Goal: Task Accomplishment & Management: Use online tool/utility

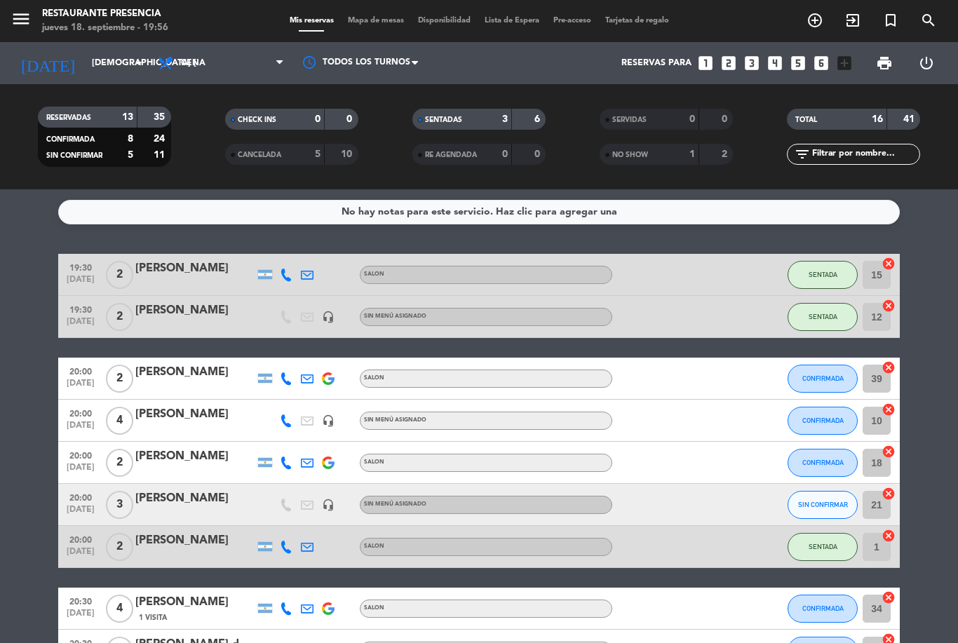
click at [379, 25] on span "Mapa de mesas" at bounding box center [376, 21] width 70 height 8
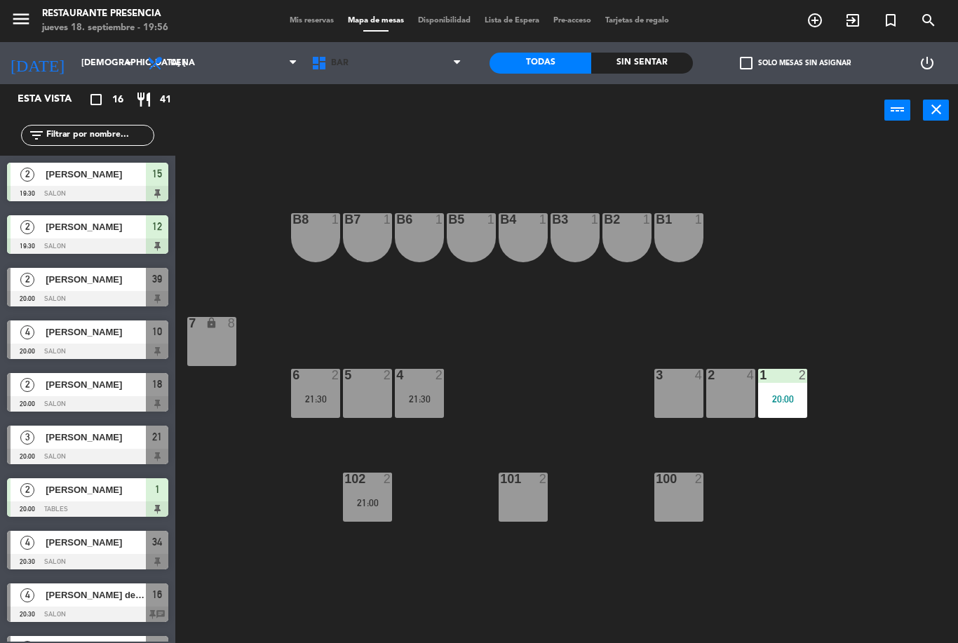
click at [346, 56] on span "BAR" at bounding box center [386, 63] width 164 height 31
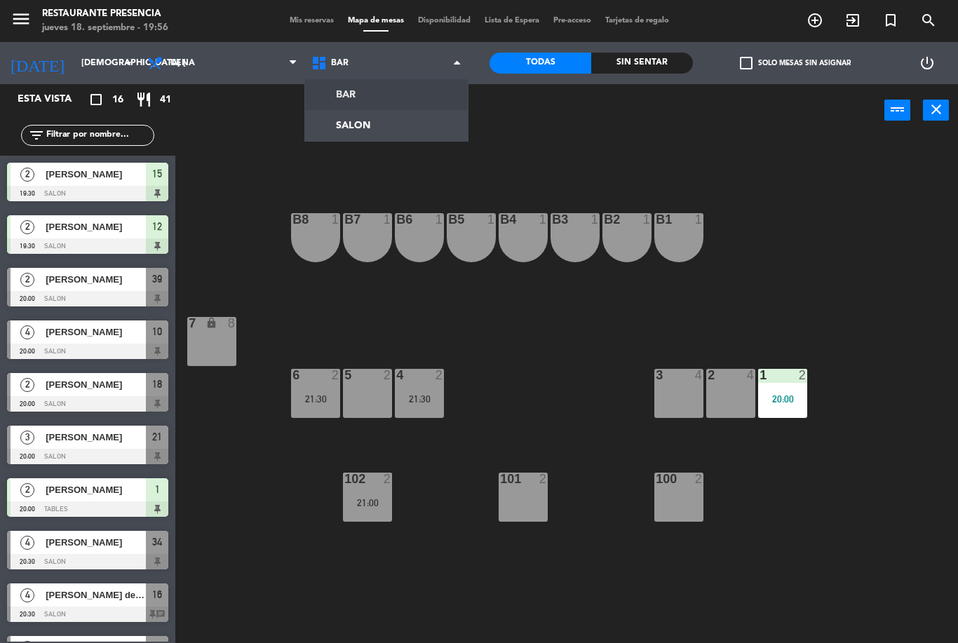
click at [350, 130] on ng-component "menu Restaurante Presencia jueves 18. septiembre - 19:56 Mis reservas Mapa de m…" at bounding box center [479, 321] width 958 height 643
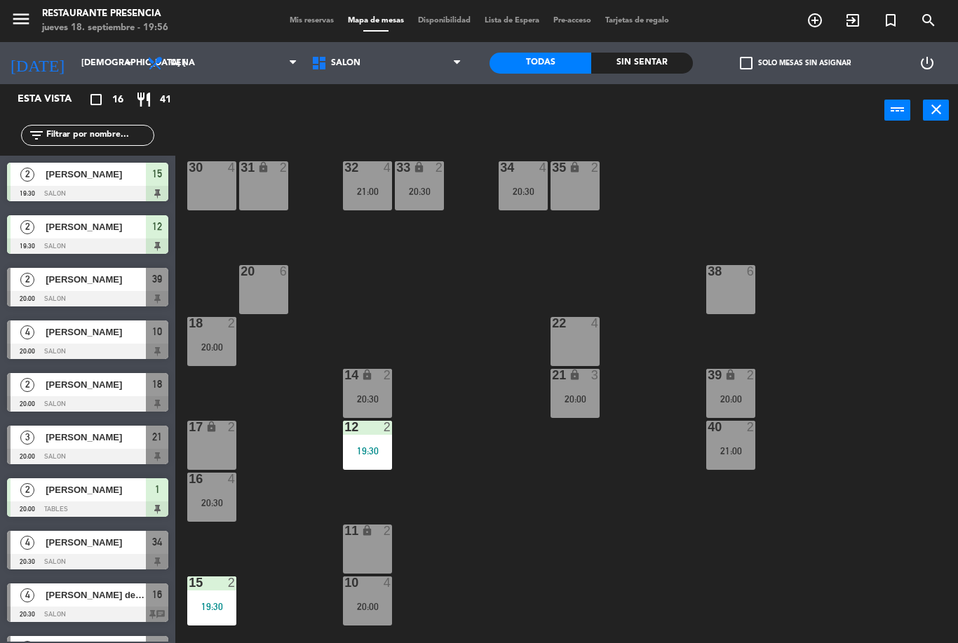
scroll to position [18, 0]
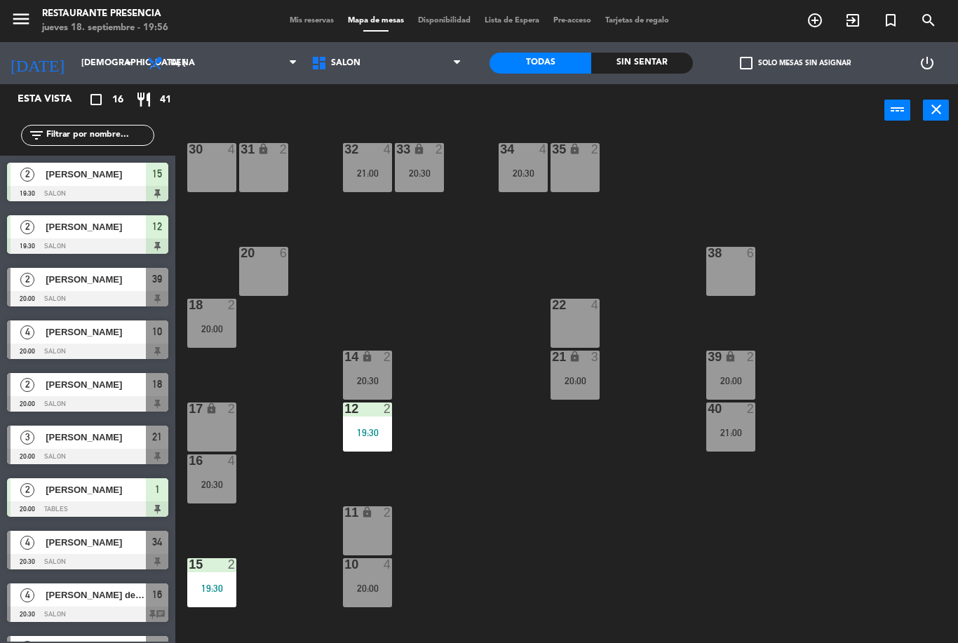
click at [62, 332] on span "[PERSON_NAME]" at bounding box center [96, 332] width 100 height 15
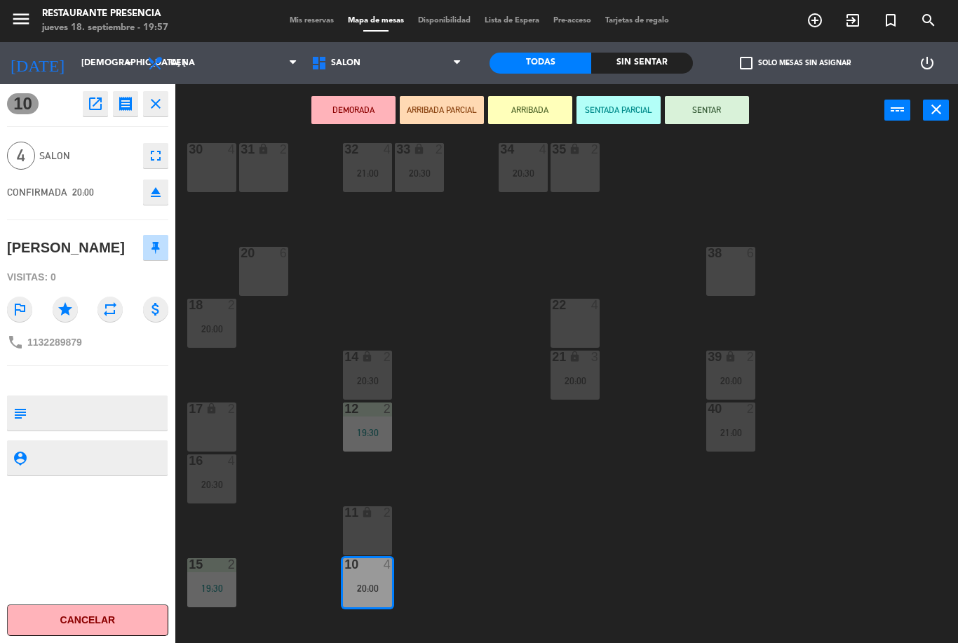
click at [543, 108] on button "ARRIBADA" at bounding box center [530, 110] width 84 height 28
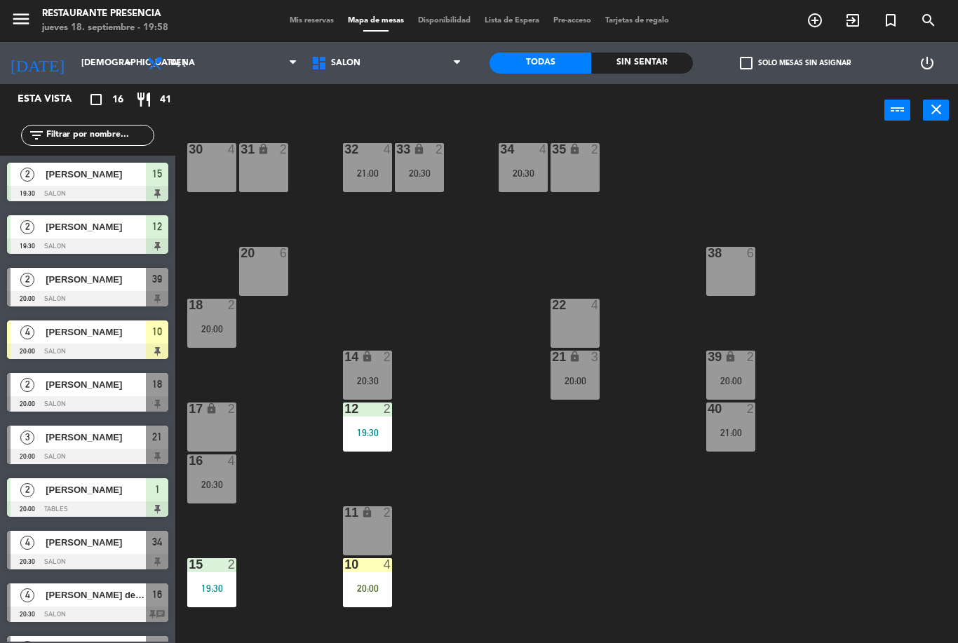
click at [114, 387] on span "[PERSON_NAME]" at bounding box center [96, 384] width 100 height 15
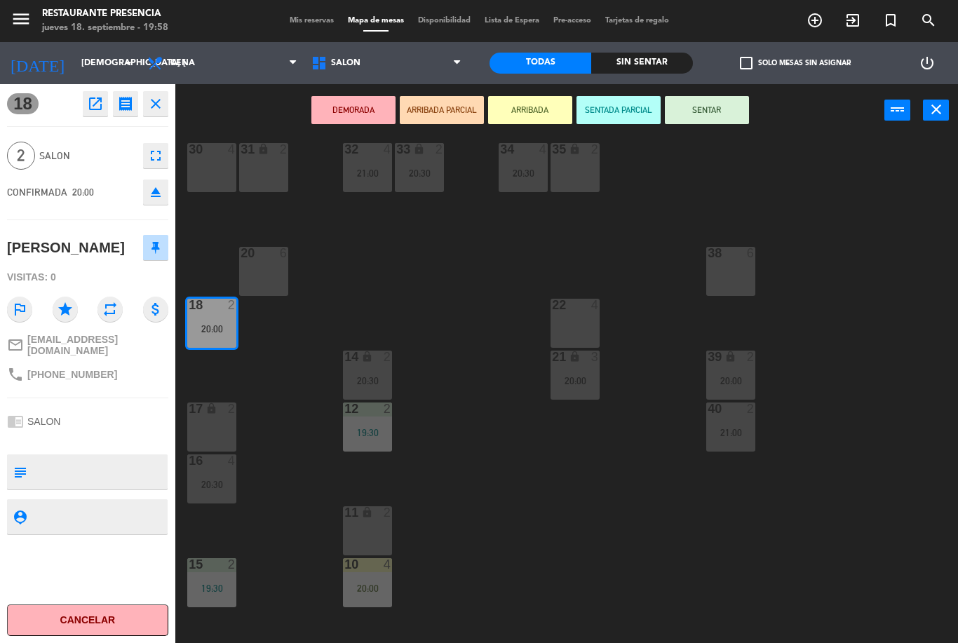
click at [710, 116] on button "SENTAR" at bounding box center [707, 110] width 84 height 28
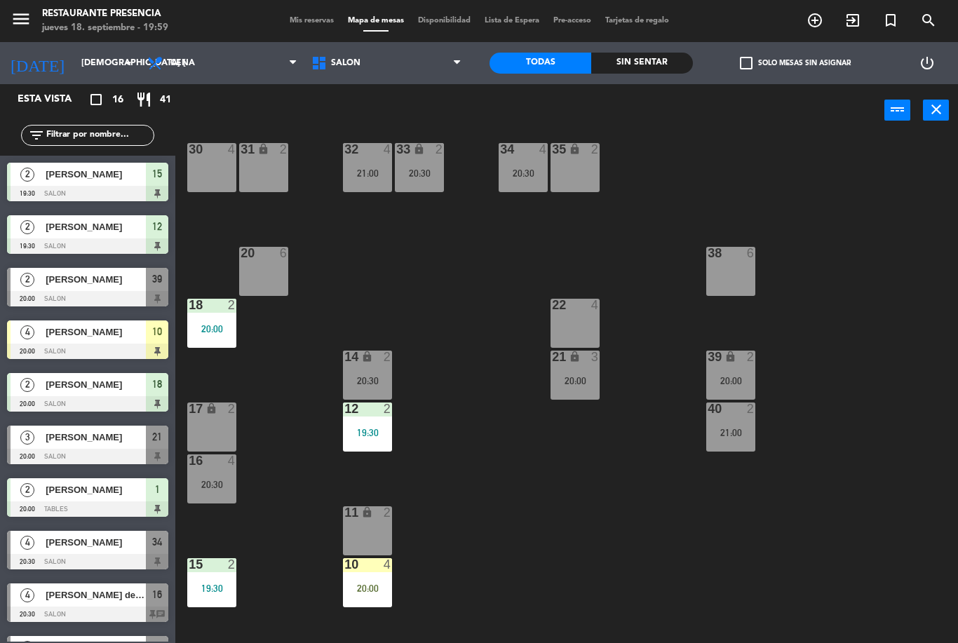
click at [813, 20] on icon "add_circle_outline" at bounding box center [814, 20] width 17 height 17
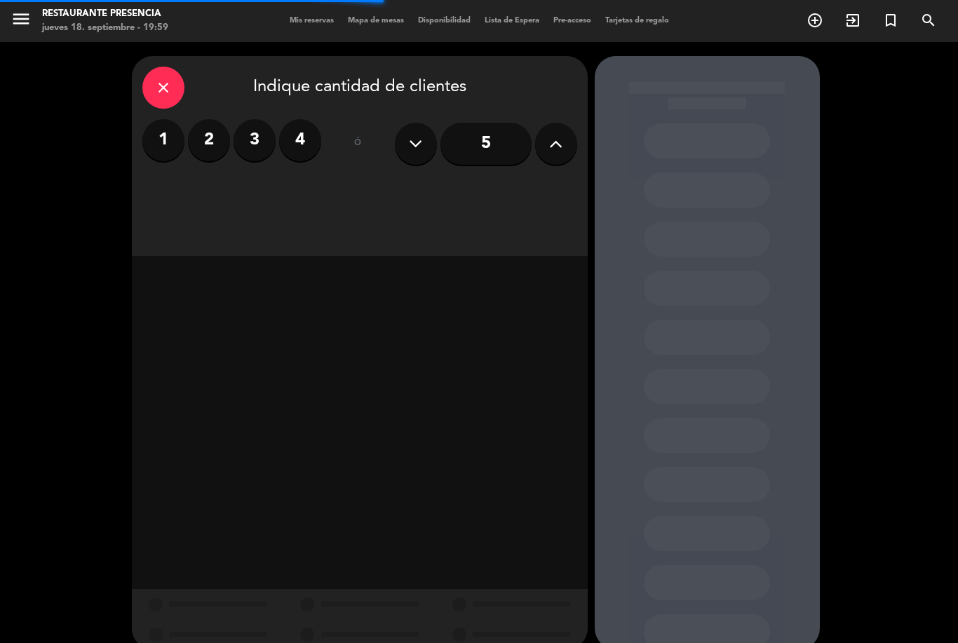
click at [205, 135] on label "2" at bounding box center [209, 140] width 42 height 42
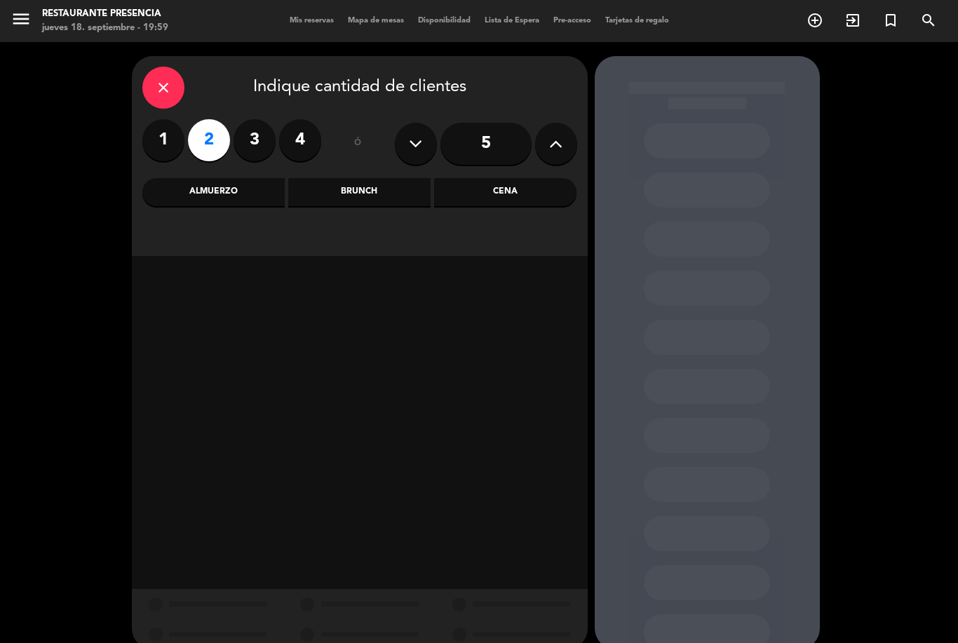
click at [526, 197] on div "Cena" at bounding box center [505, 192] width 142 height 28
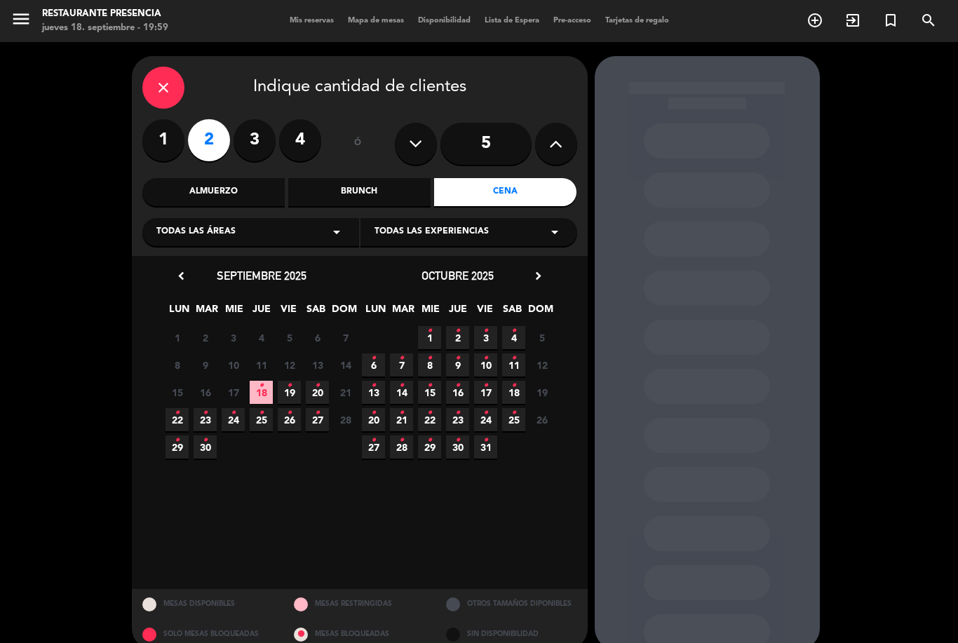
click at [268, 384] on span "18 •" at bounding box center [261, 392] width 23 height 23
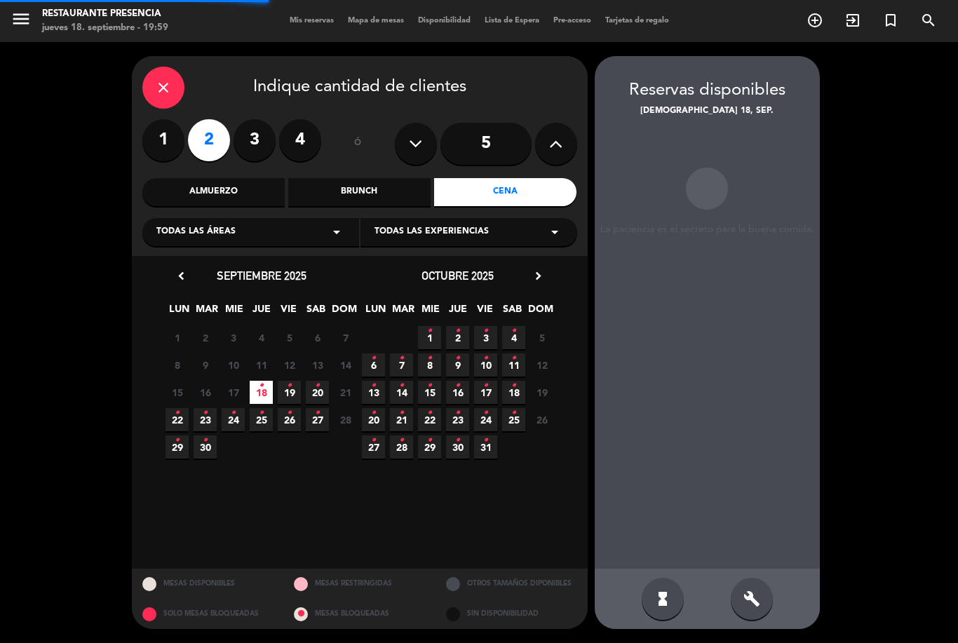
scroll to position [45, 0]
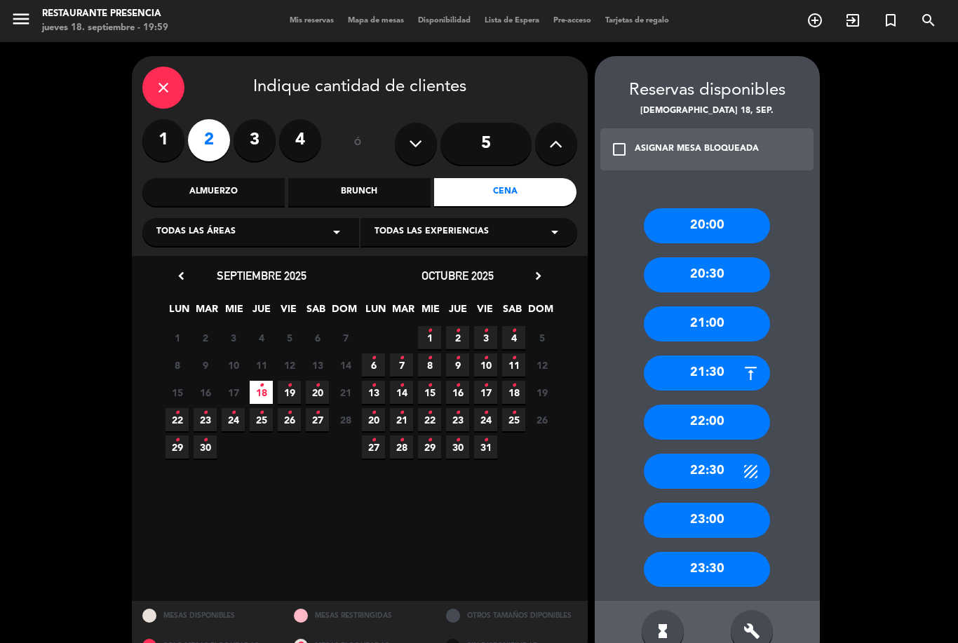
click at [747, 257] on div "20:30" at bounding box center [707, 274] width 126 height 35
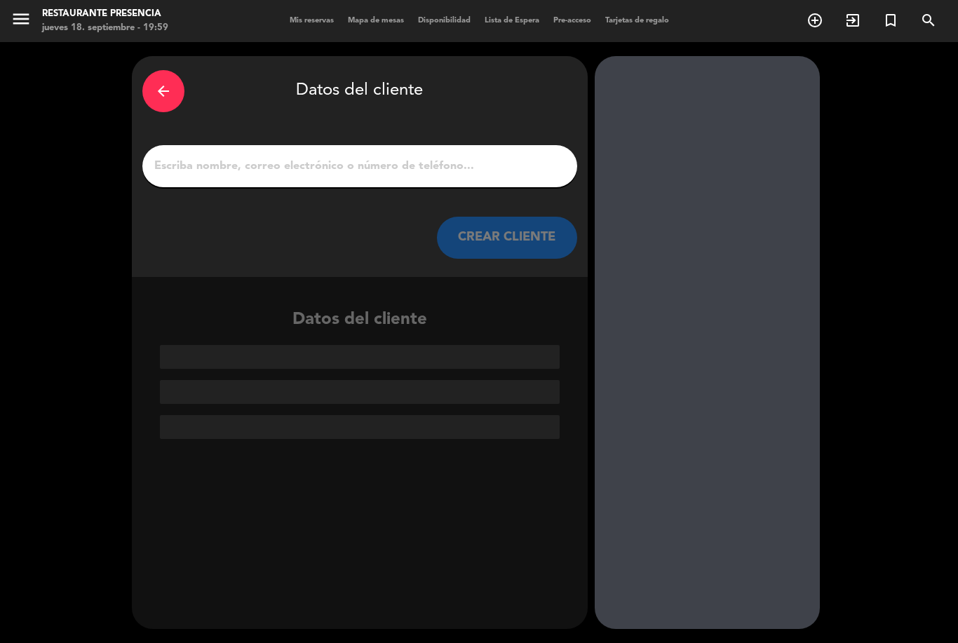
click at [448, 156] on input "1" at bounding box center [360, 166] width 414 height 20
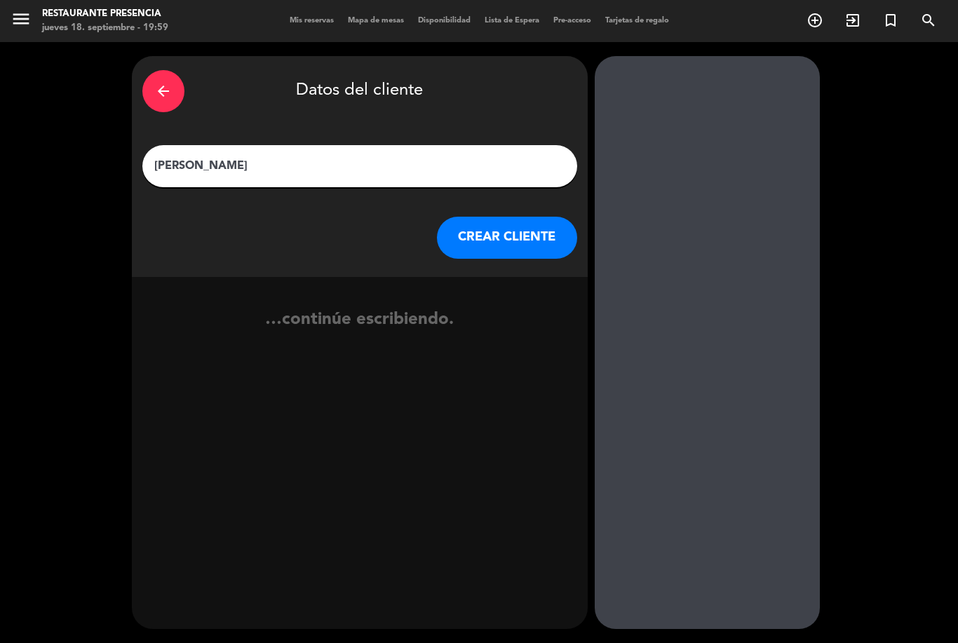
type input "[PERSON_NAME]"
click at [522, 217] on button "CREAR CLIENTE" at bounding box center [507, 238] width 140 height 42
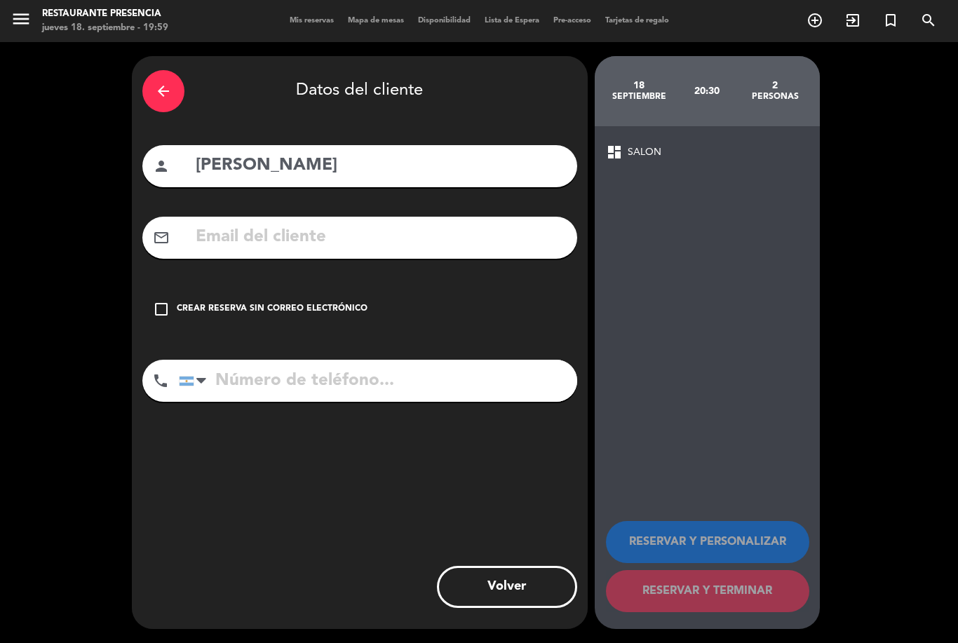
click at [262, 360] on input "tel" at bounding box center [378, 381] width 398 height 42
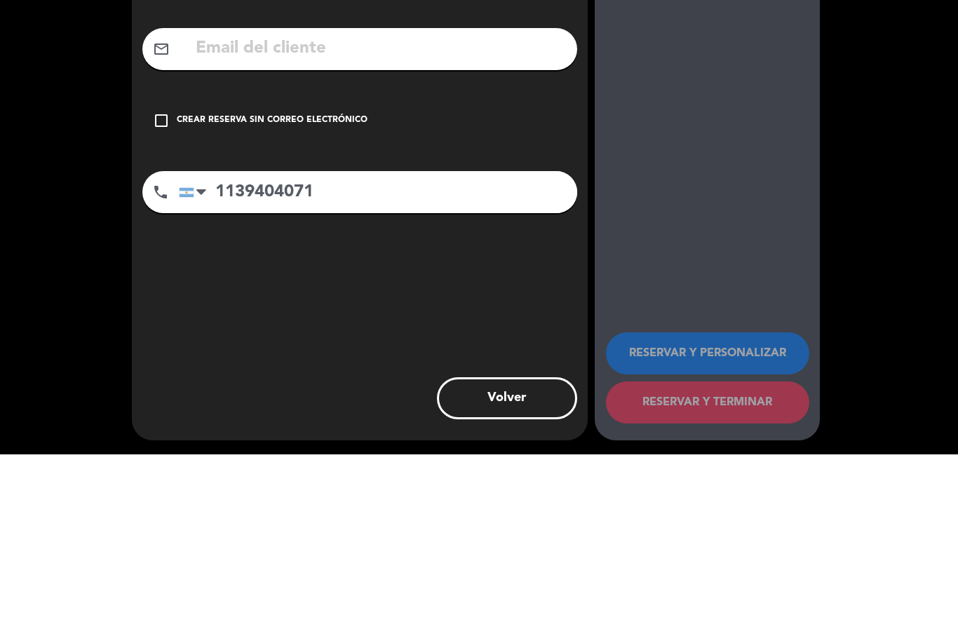
type input "1139404071"
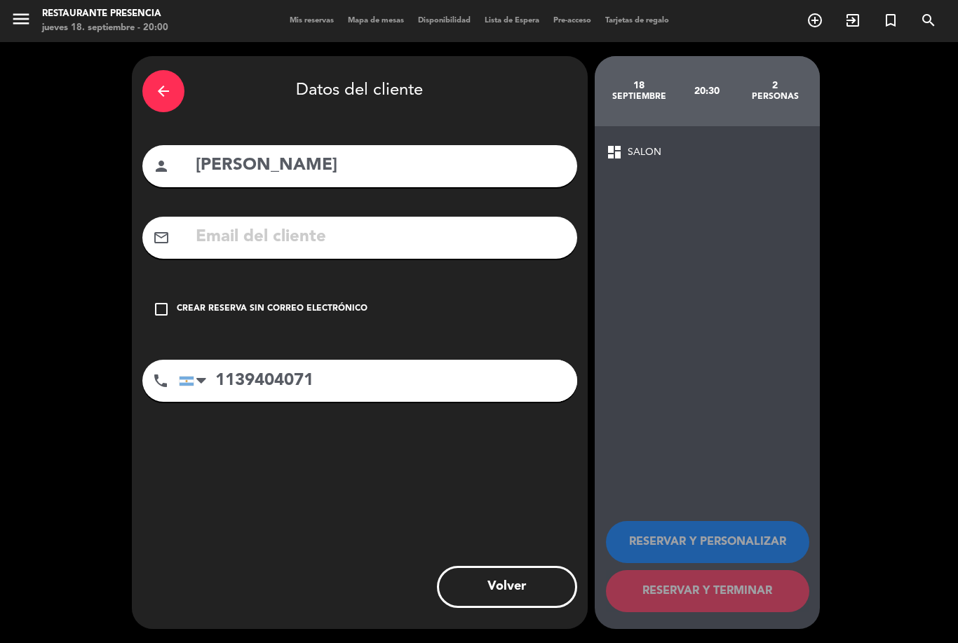
click at [181, 302] on div "Crear reserva sin correo electrónico" at bounding box center [272, 309] width 191 height 14
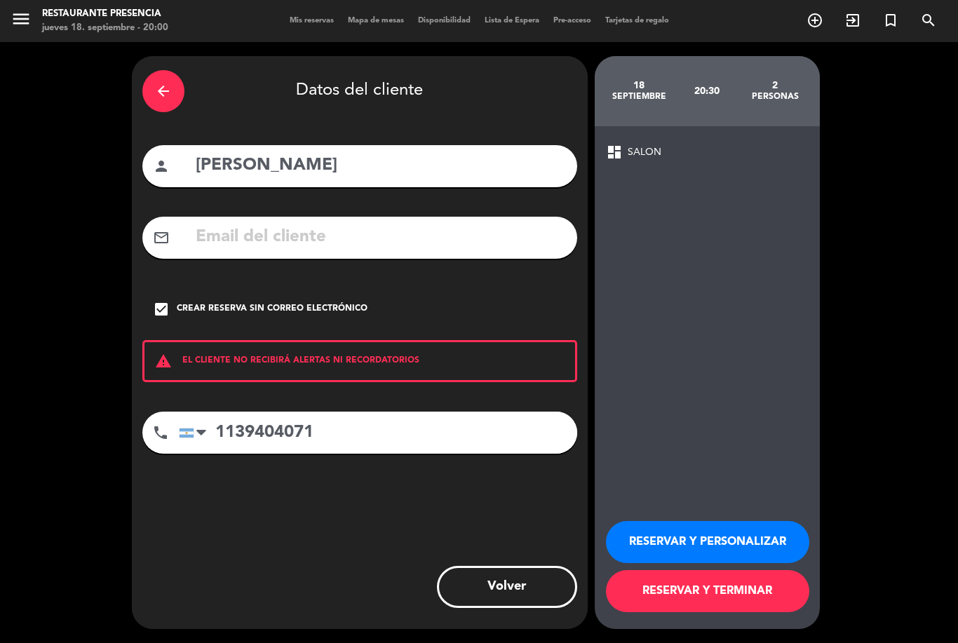
click at [758, 595] on button "RESERVAR Y TERMINAR" at bounding box center [707, 591] width 203 height 42
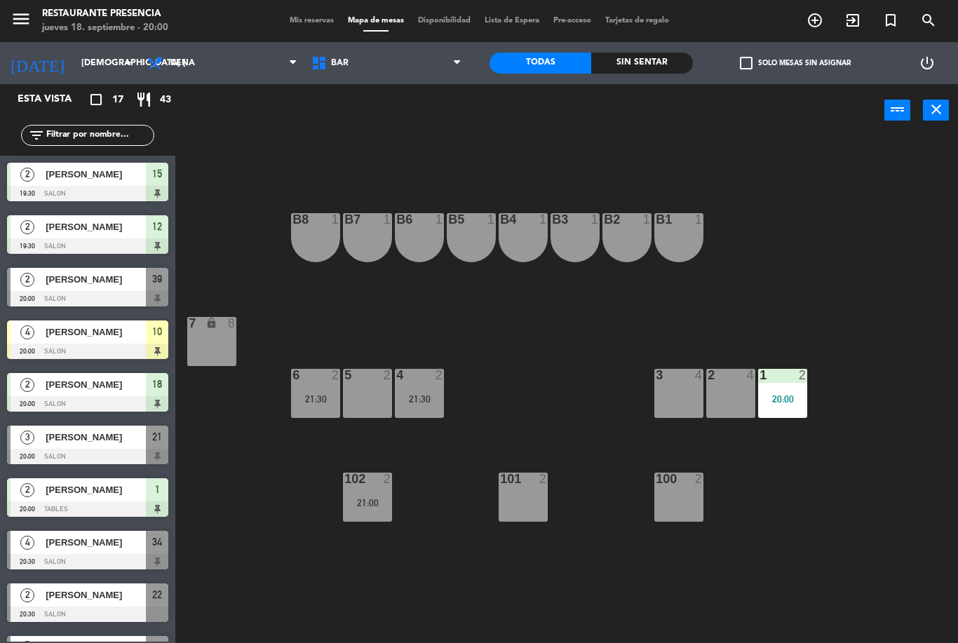
click at [419, 41] on div "menu Restaurante Presencia jueves 18. septiembre - 20:00 Mis reservas Mapa de m…" at bounding box center [479, 21] width 958 height 42
click at [336, 137] on div "B1 1 B2 1 B3 1 B4 1 B5 1 B6 1 B7 1 B8 1 7 lock 8 1 2 20:00 2 4 3 4 4 2 21:30 5 …" at bounding box center [571, 390] width 773 height 506
click at [303, 19] on span "Mis reservas" at bounding box center [312, 21] width 58 height 8
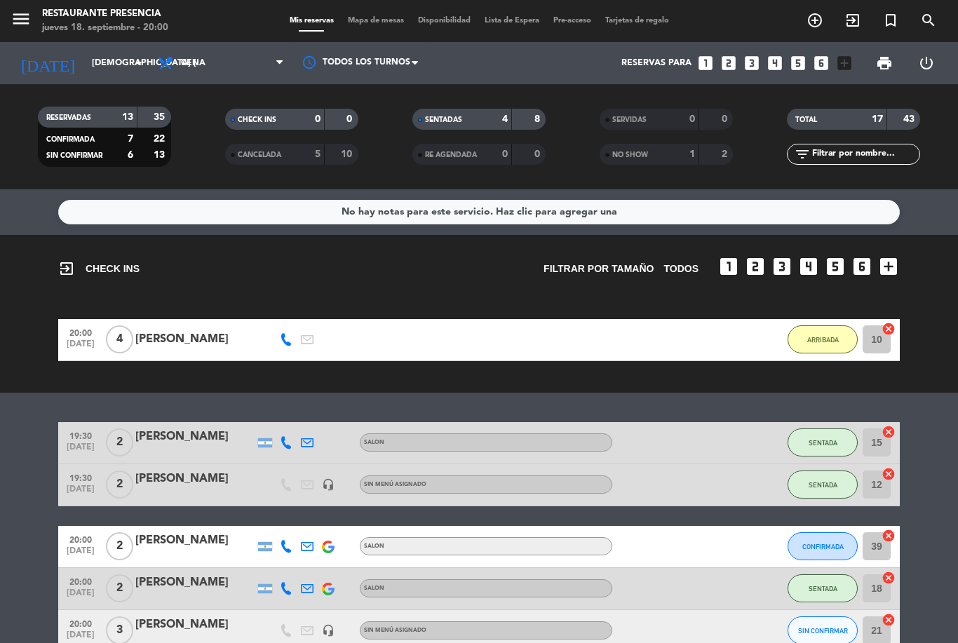
click at [730, 526] on div at bounding box center [675, 546] width 126 height 41
click at [750, 526] on div at bounding box center [757, 546] width 38 height 41
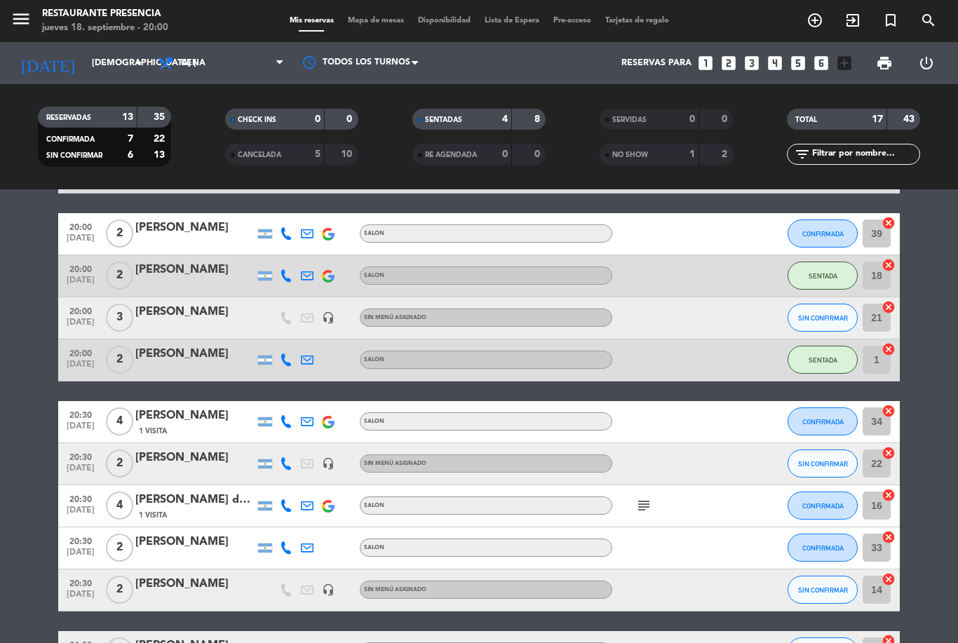
scroll to position [311, 0]
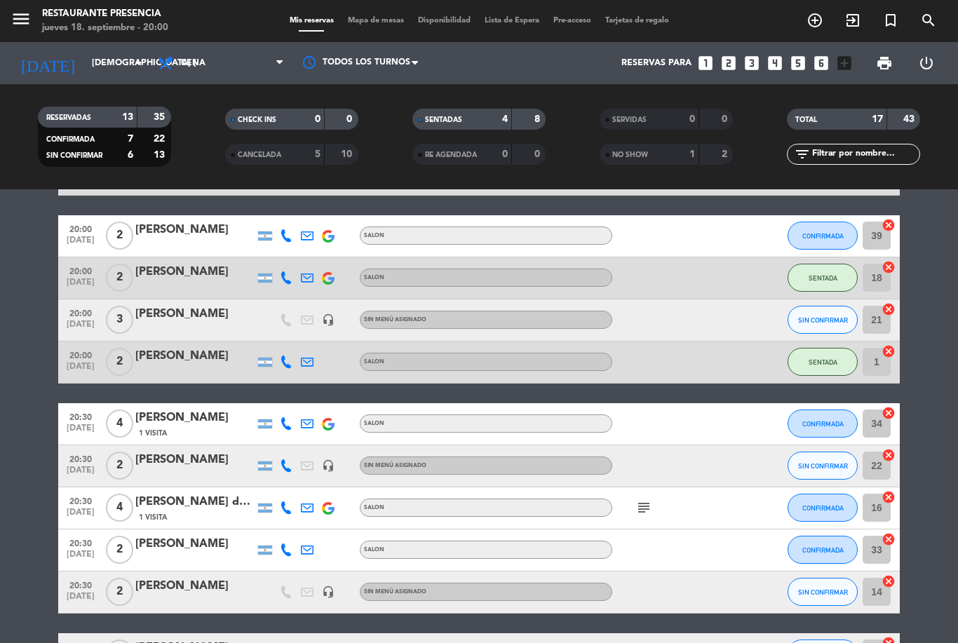
click at [663, 445] on div at bounding box center [675, 465] width 126 height 41
click at [191, 451] on div "[PERSON_NAME]" at bounding box center [194, 460] width 119 height 18
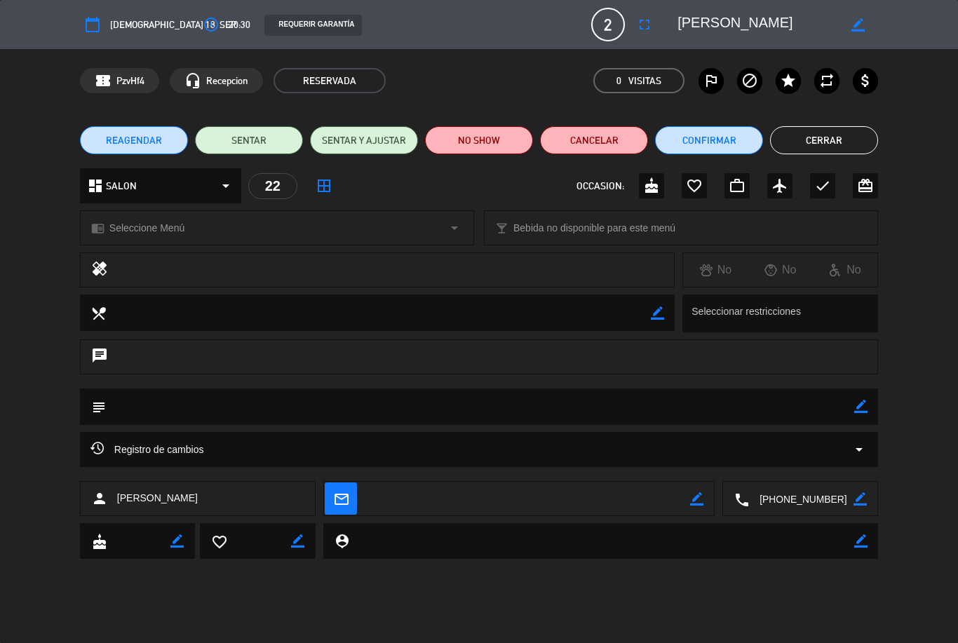
click at [877, 401] on div "subject border_color" at bounding box center [479, 407] width 798 height 36
click at [878, 398] on div "subject border_color" at bounding box center [479, 407] width 798 height 36
click at [866, 400] on icon "border_color" at bounding box center [860, 406] width 13 height 13
click at [227, 404] on textarea at bounding box center [480, 407] width 748 height 36
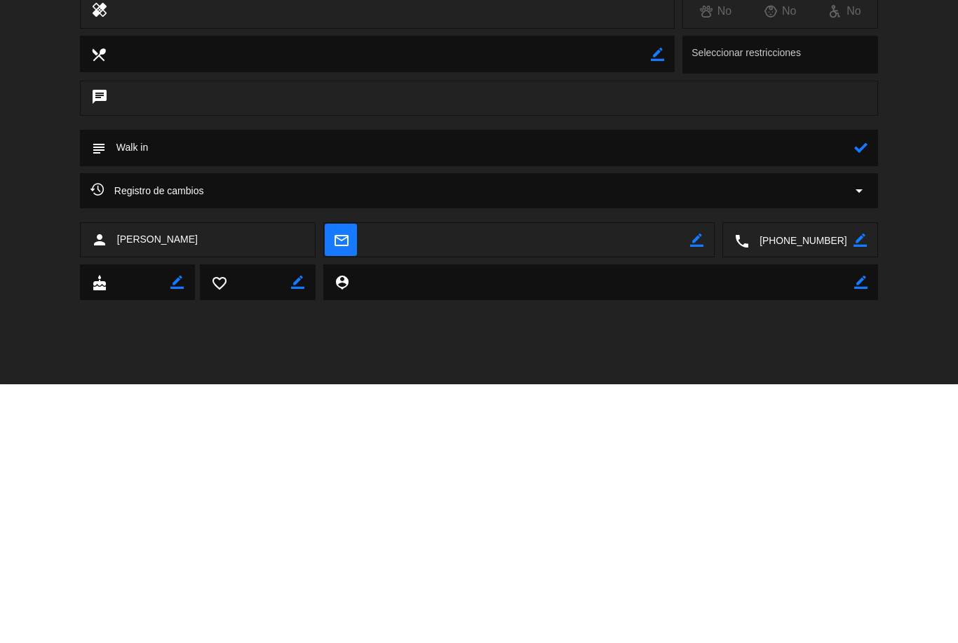
type textarea "Walk in"
click at [944, 481] on div "person [PERSON_NAME] mail_outline border_color local_phone border_color" at bounding box center [479, 502] width 958 height 42
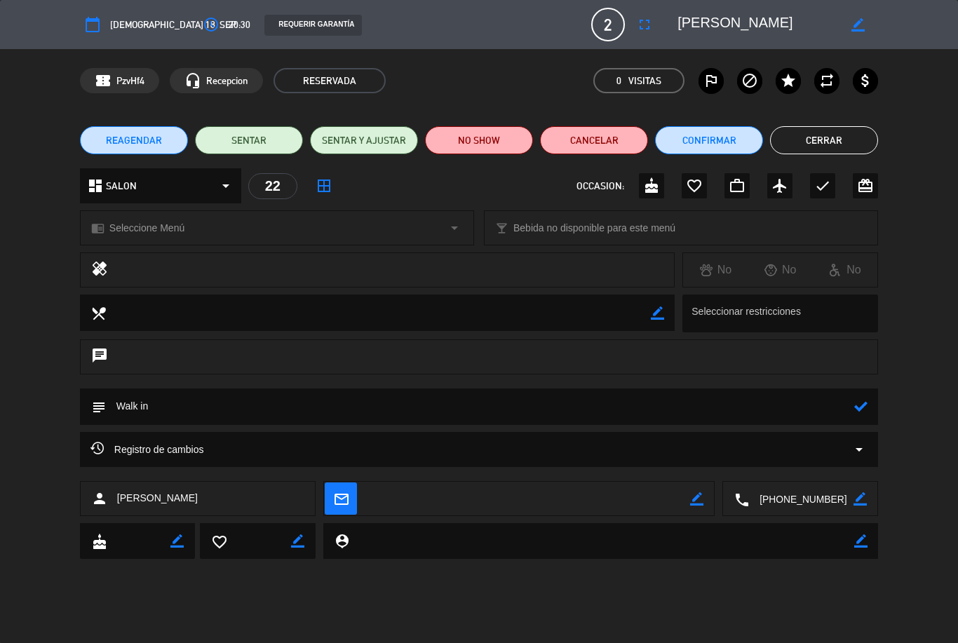
click at [865, 400] on icon at bounding box center [860, 406] width 13 height 13
click at [818, 130] on button "Cerrar" at bounding box center [824, 140] width 108 height 28
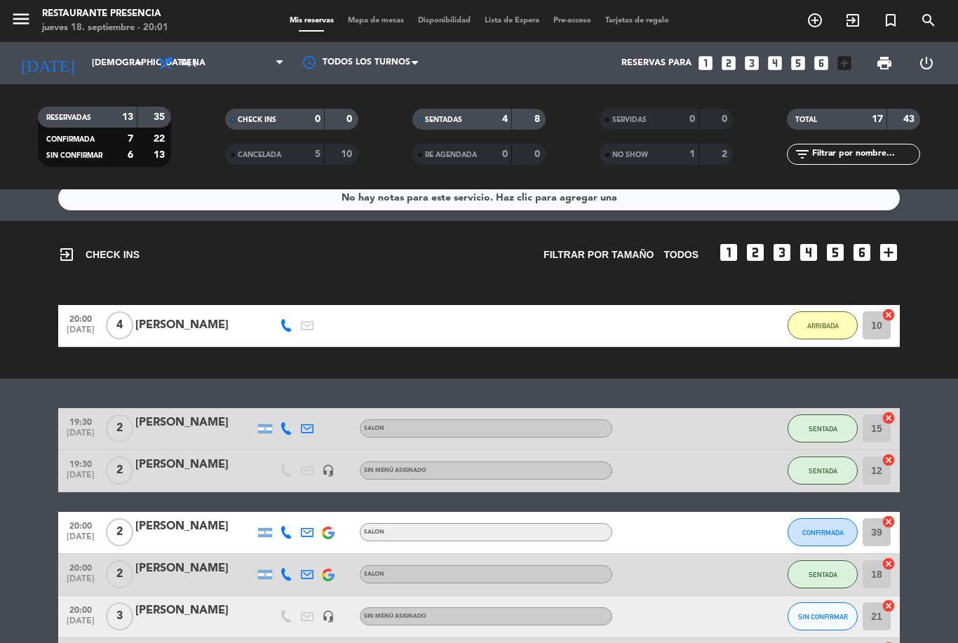
scroll to position [0, 0]
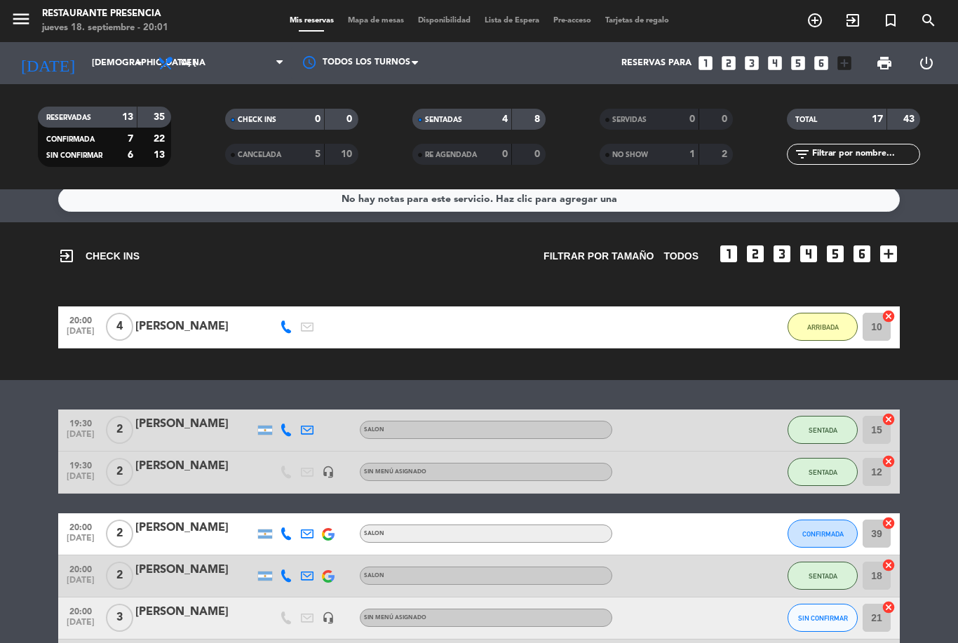
click at [389, 17] on span "Mapa de mesas" at bounding box center [376, 21] width 70 height 8
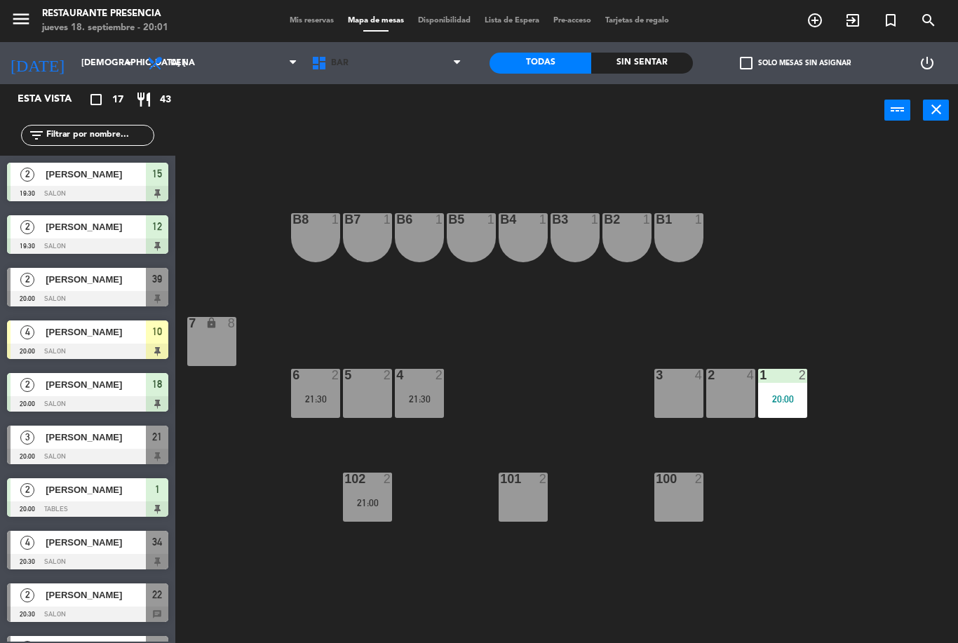
click at [337, 55] on span "BAR" at bounding box center [386, 63] width 164 height 31
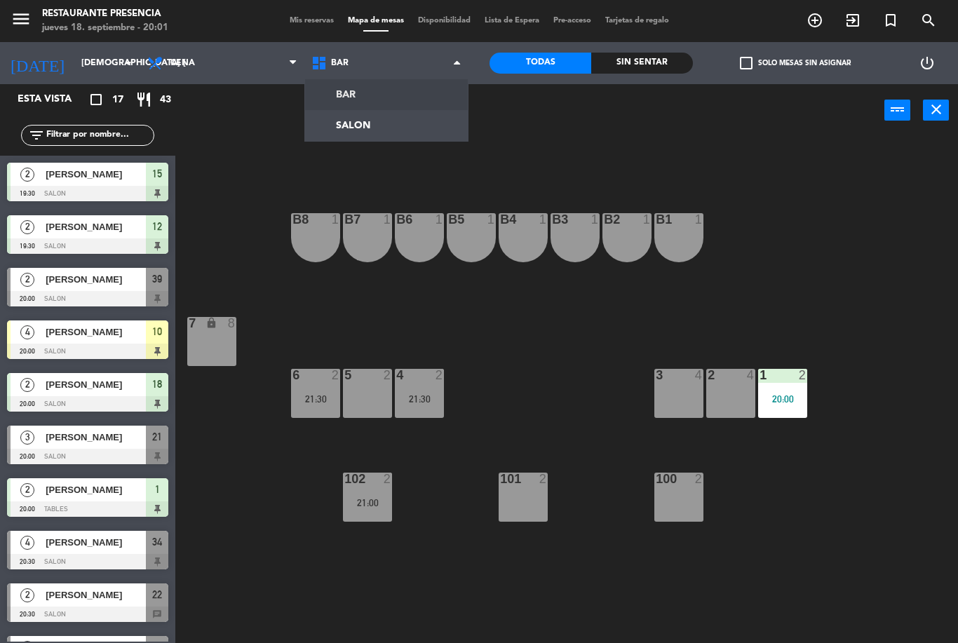
click at [387, 126] on ng-component "menu Restaurante Presencia jueves 18. septiembre - 20:01 Mis reservas Mapa de m…" at bounding box center [479, 321] width 958 height 643
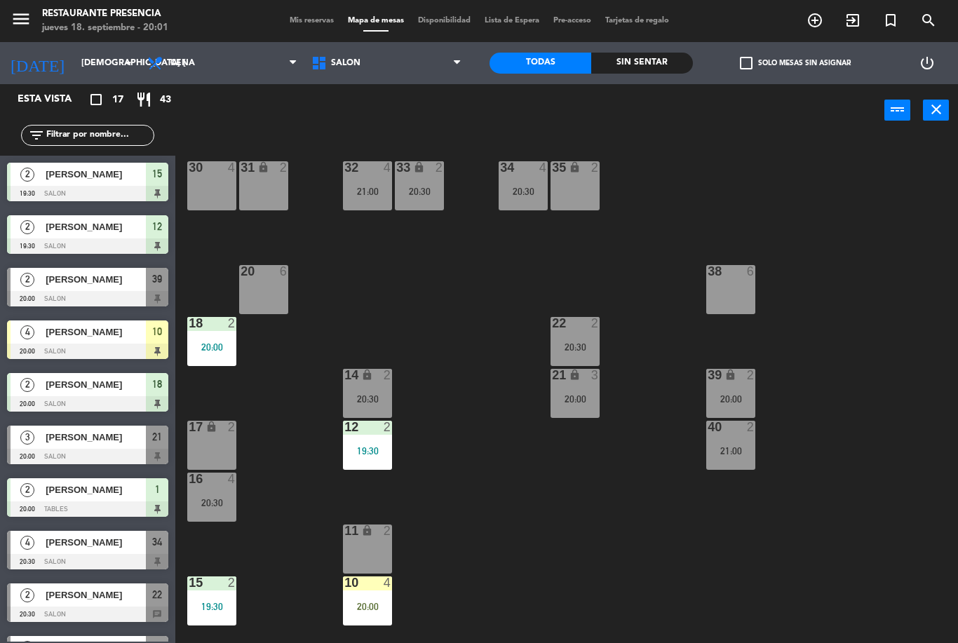
click at [730, 394] on div "20:00" at bounding box center [730, 399] width 49 height 10
click at [211, 200] on div "30 2 20:00" at bounding box center [211, 185] width 49 height 49
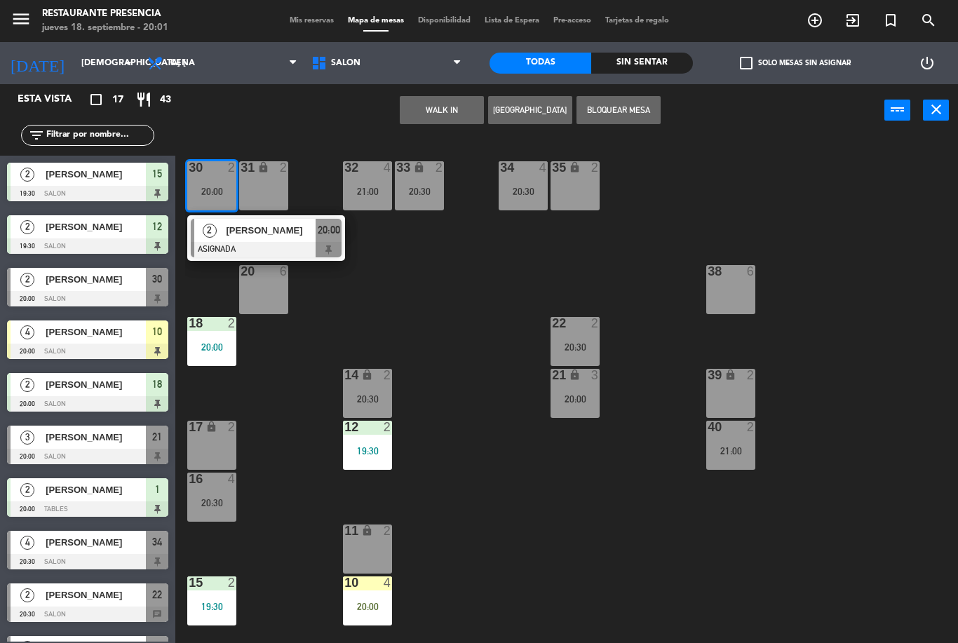
click at [212, 173] on div at bounding box center [211, 167] width 23 height 13
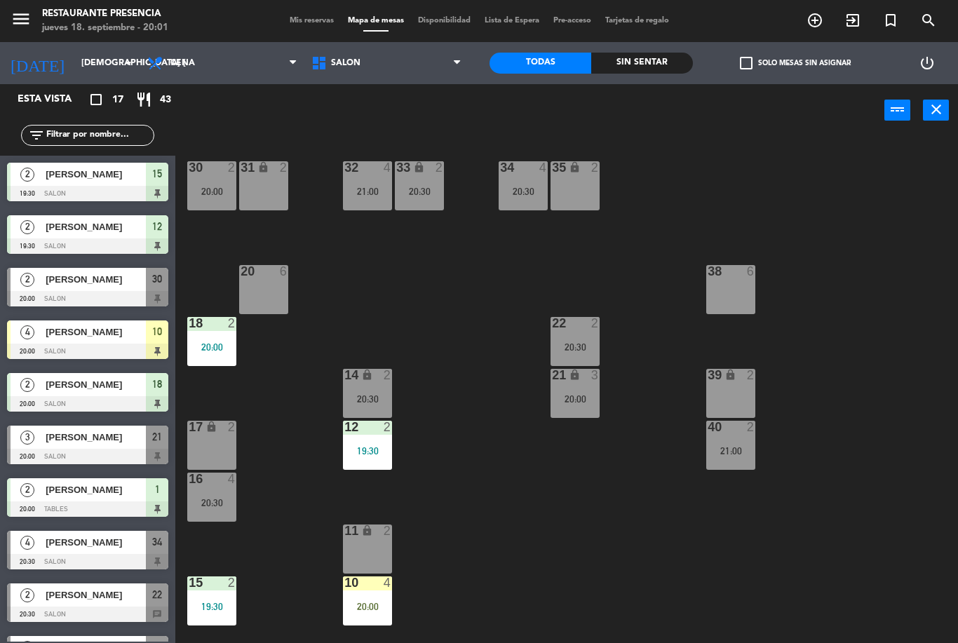
click at [217, 182] on div "30 2 20:00" at bounding box center [211, 185] width 49 height 49
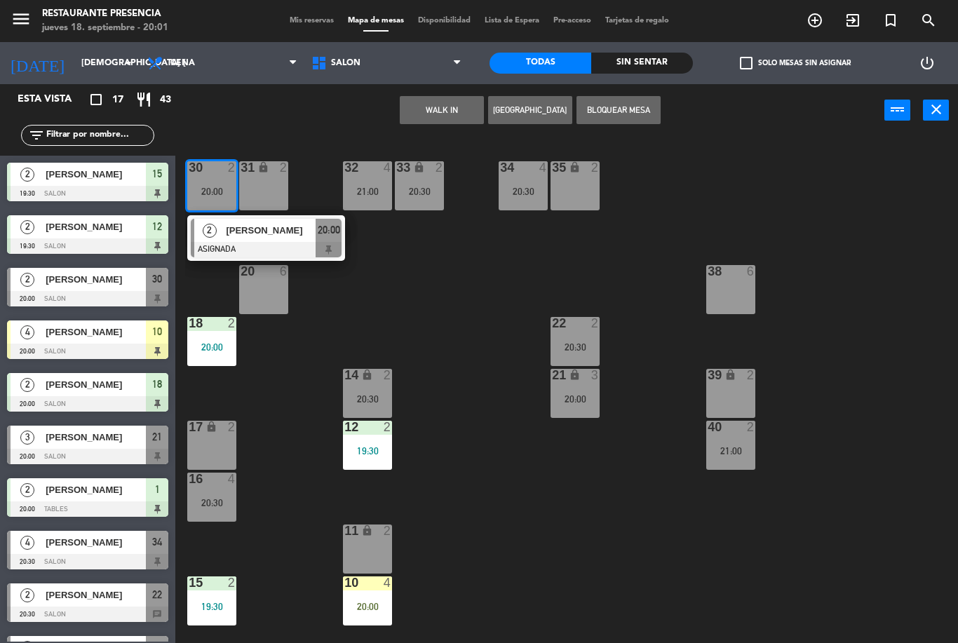
click at [240, 239] on div "[PERSON_NAME]" at bounding box center [269, 230] width 91 height 23
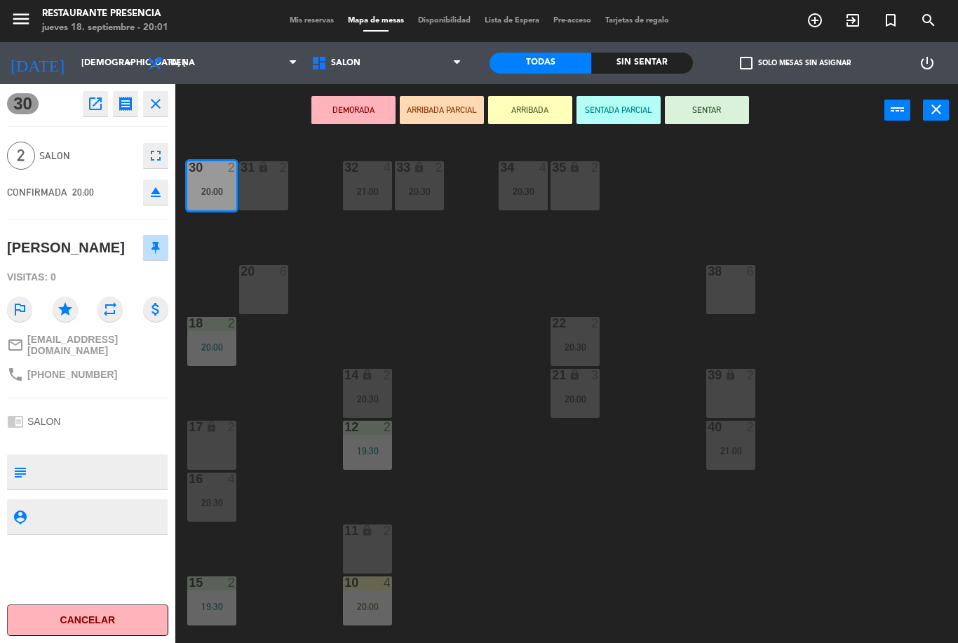
click at [706, 97] on button "SENTAR" at bounding box center [707, 110] width 84 height 28
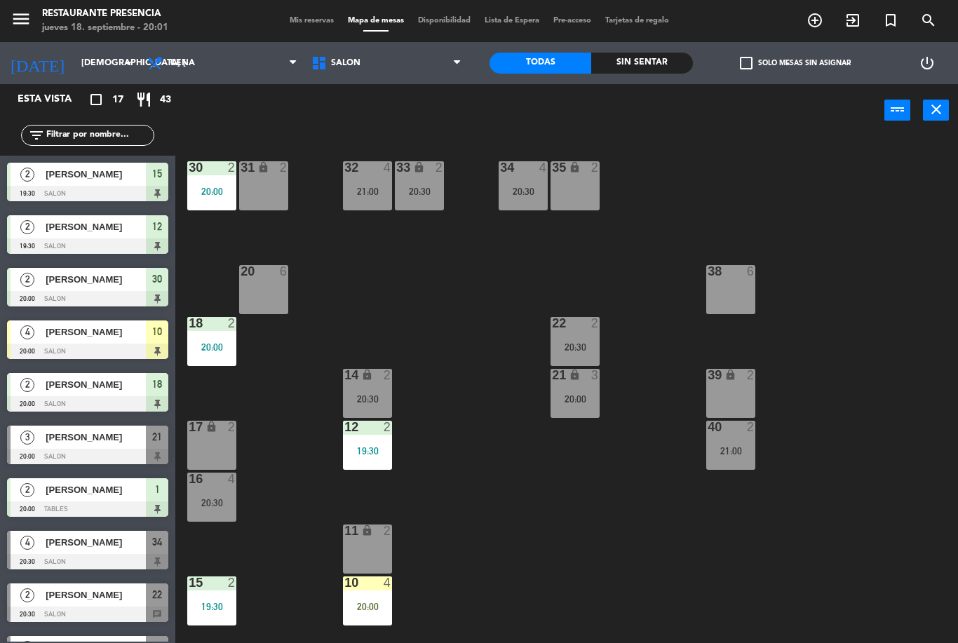
click at [209, 355] on div "18 2 20:00" at bounding box center [211, 341] width 49 height 49
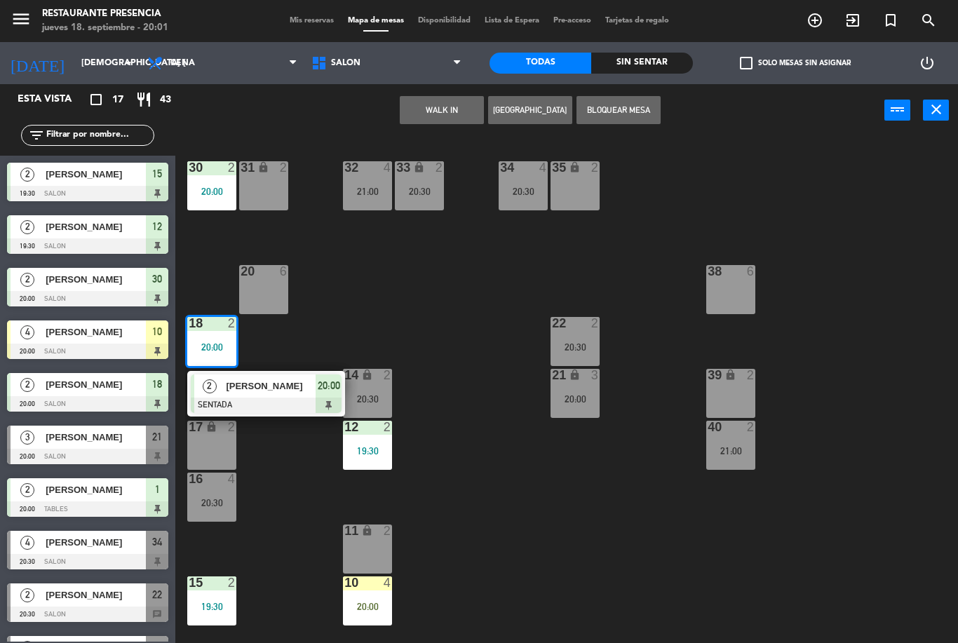
click at [320, 309] on div "30 2 20:00 31 lock 2 32 4 21:00 33 lock 2 20:30 34 4 20:30 35 lock 2 38 6 20 6 …" at bounding box center [571, 390] width 773 height 506
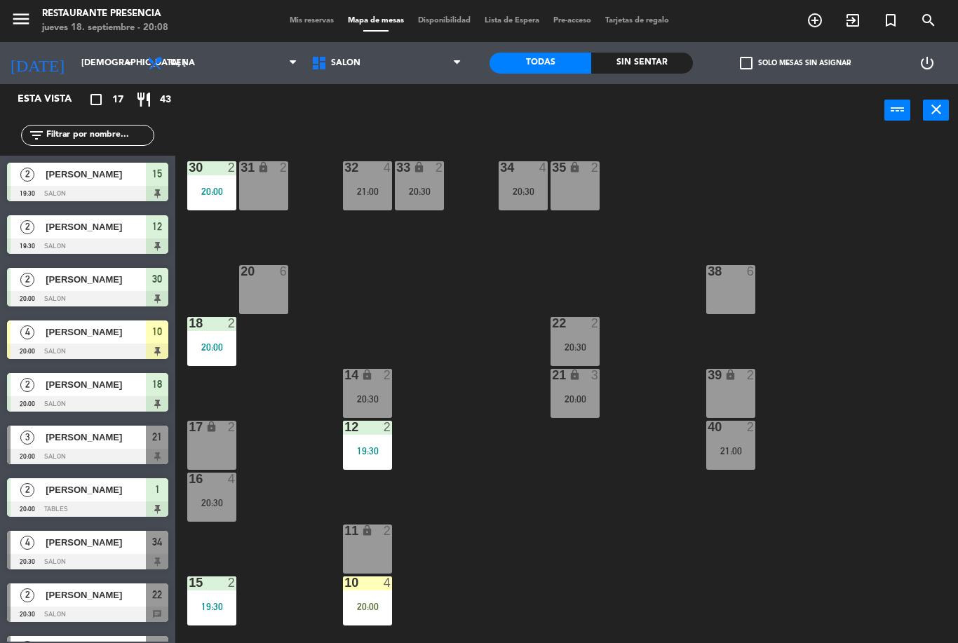
click at [105, 441] on span "[PERSON_NAME]" at bounding box center [96, 437] width 100 height 15
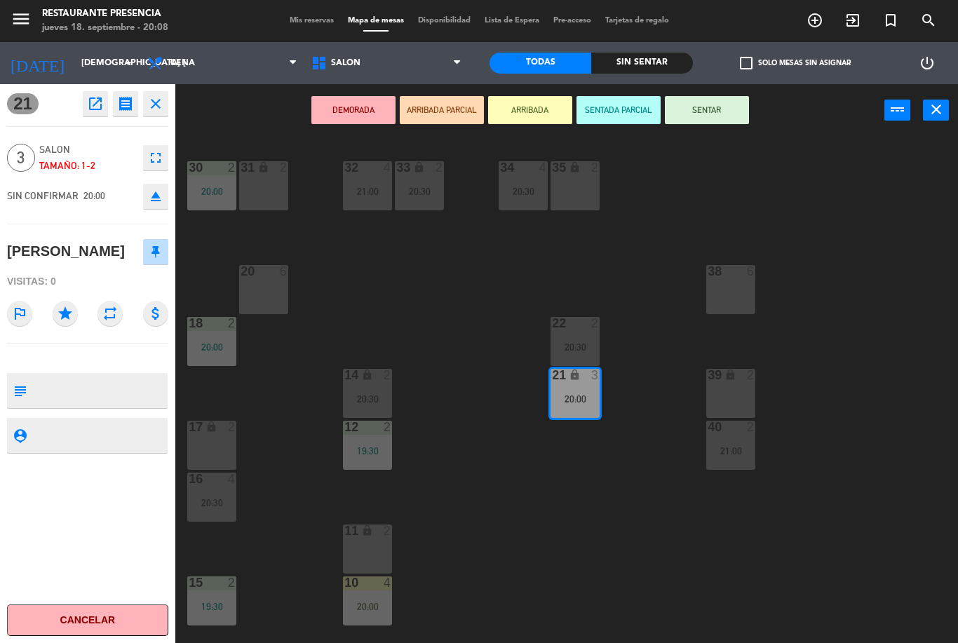
click at [725, 116] on button "SENTAR" at bounding box center [707, 110] width 84 height 28
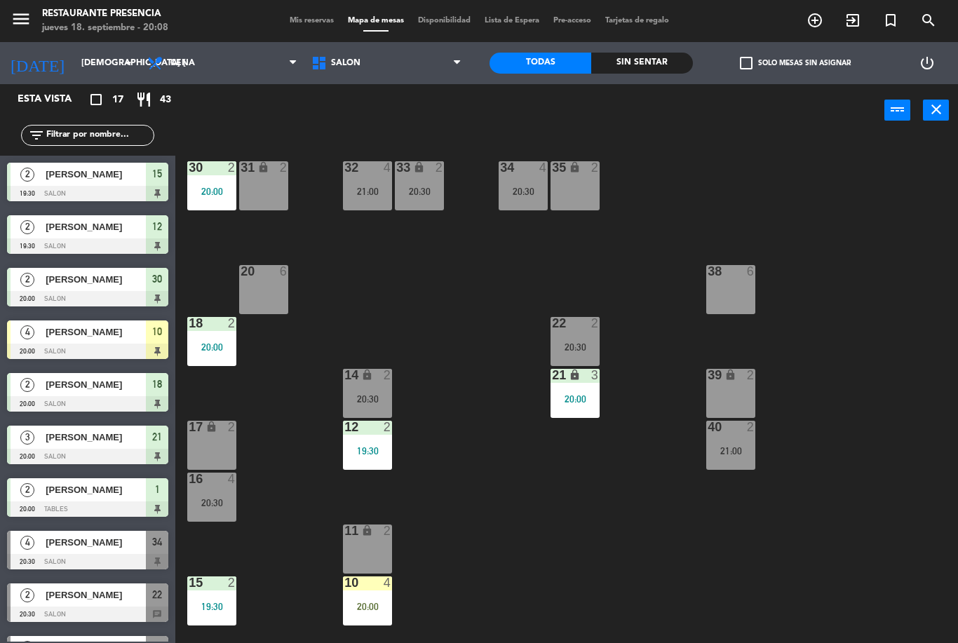
click at [370, 602] on div "20:00" at bounding box center [367, 607] width 49 height 10
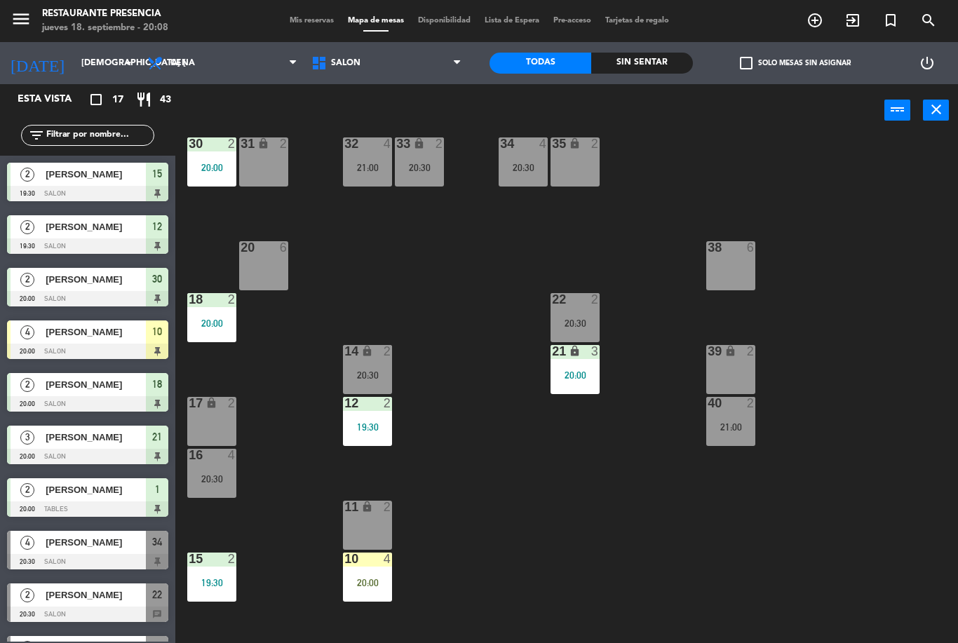
scroll to position [44, 0]
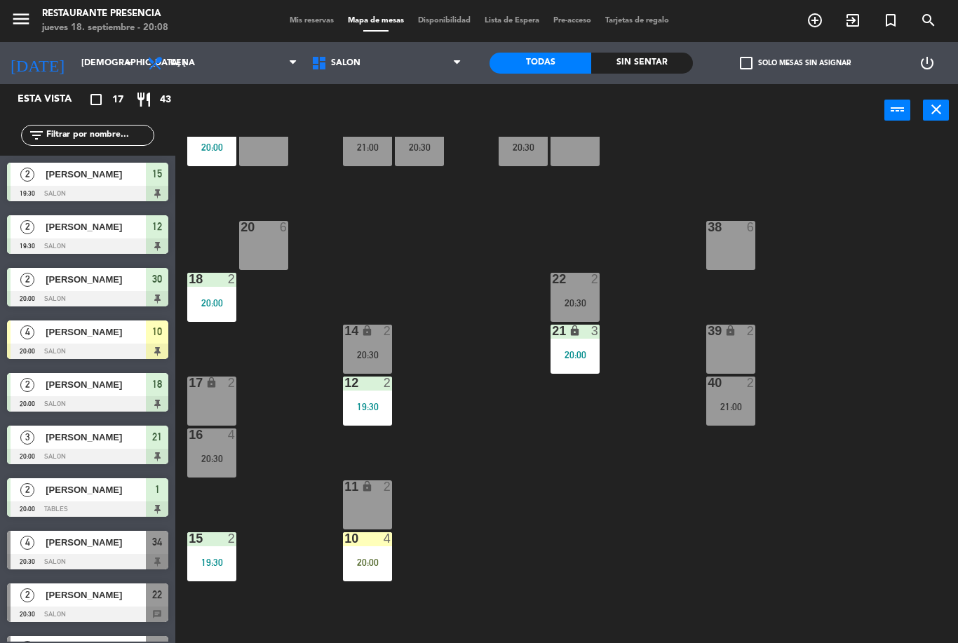
click at [365, 553] on div "10 4 20:00" at bounding box center [367, 556] width 49 height 49
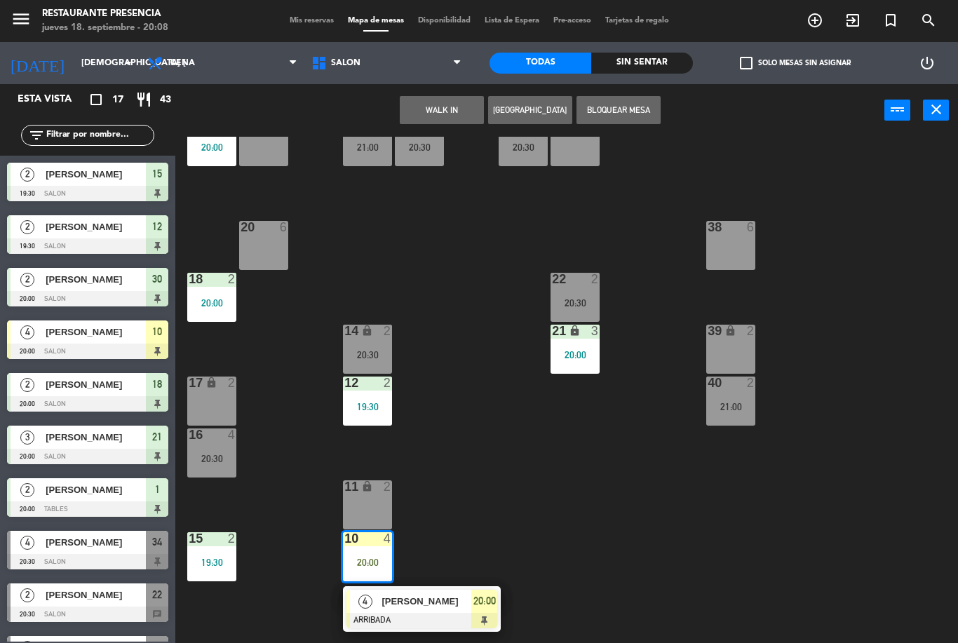
click at [426, 606] on span "[PERSON_NAME]" at bounding box center [426, 601] width 90 height 15
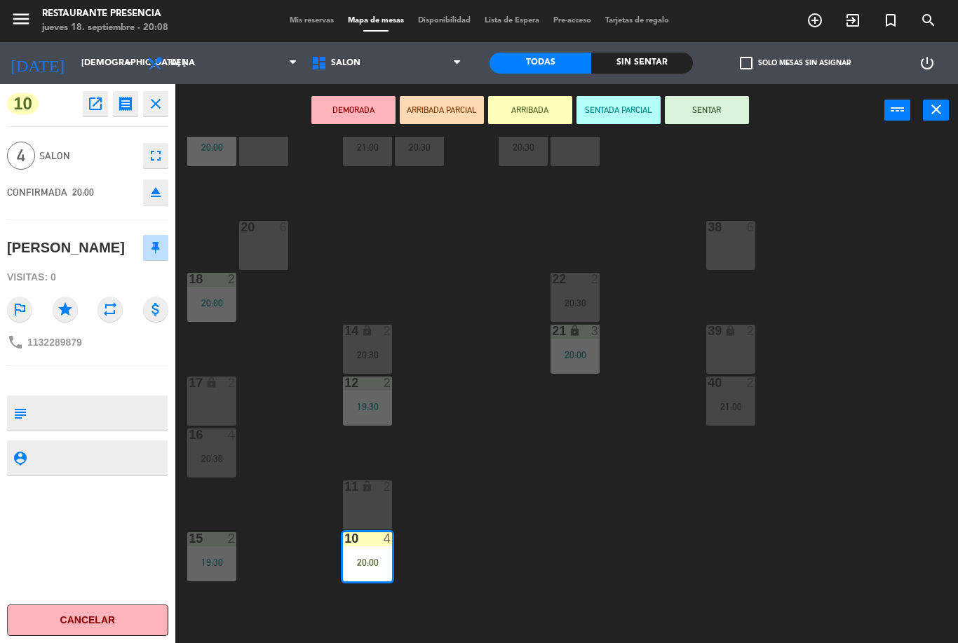
click at [724, 110] on button "SENTAR" at bounding box center [707, 110] width 84 height 28
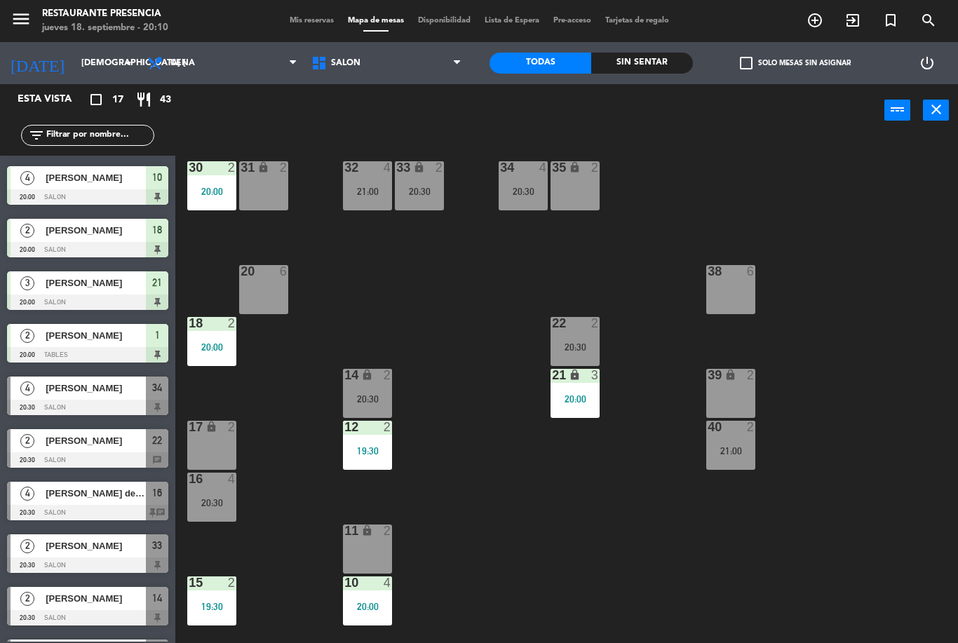
scroll to position [0, 0]
click at [574, 602] on div "30 2 20:00 31 lock 2 32 4 21:00 33 lock 2 20:30 34 4 20:30 35 lock 2 38 6 20 6 …" at bounding box center [571, 390] width 773 height 506
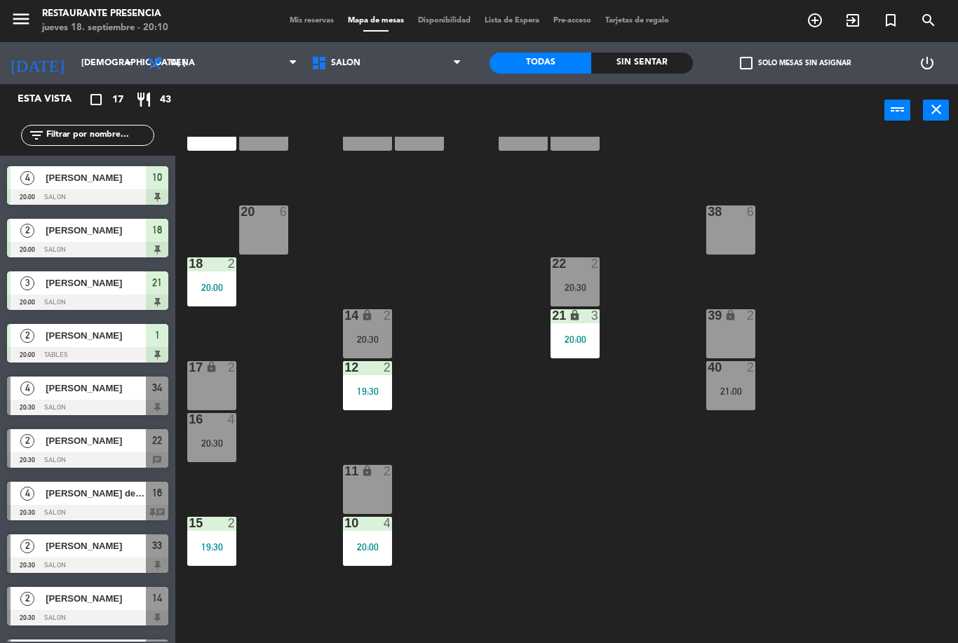
scroll to position [63, 0]
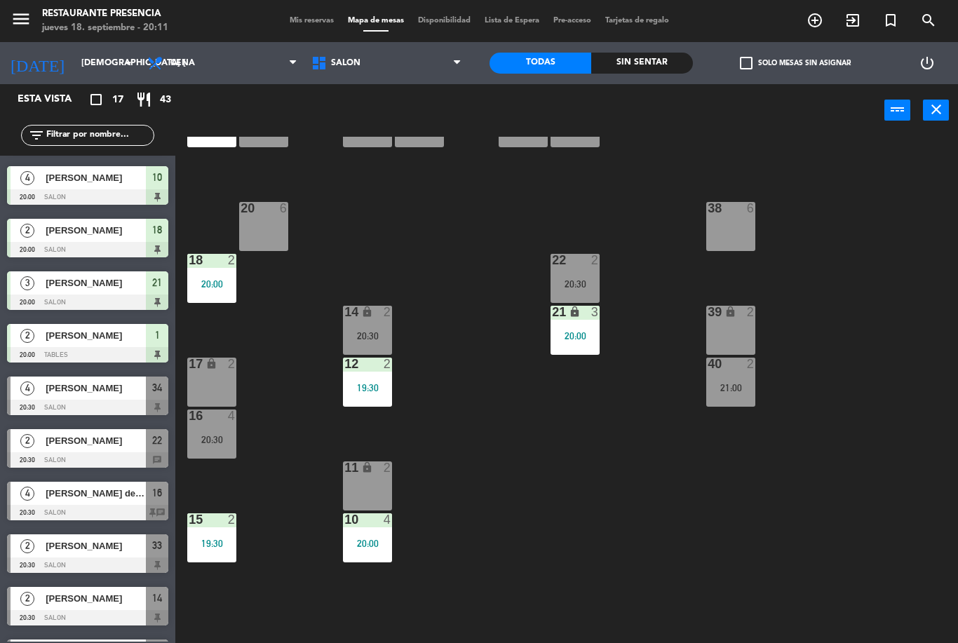
click at [95, 492] on span "[PERSON_NAME] del [PERSON_NAME]" at bounding box center [96, 493] width 100 height 15
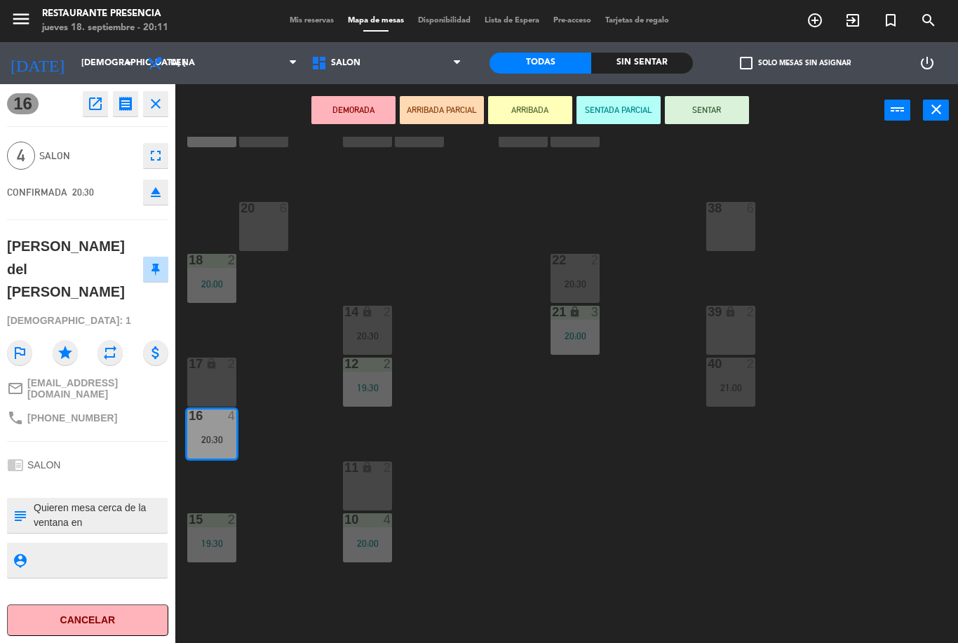
click at [937, 108] on icon "close" at bounding box center [936, 109] width 17 height 17
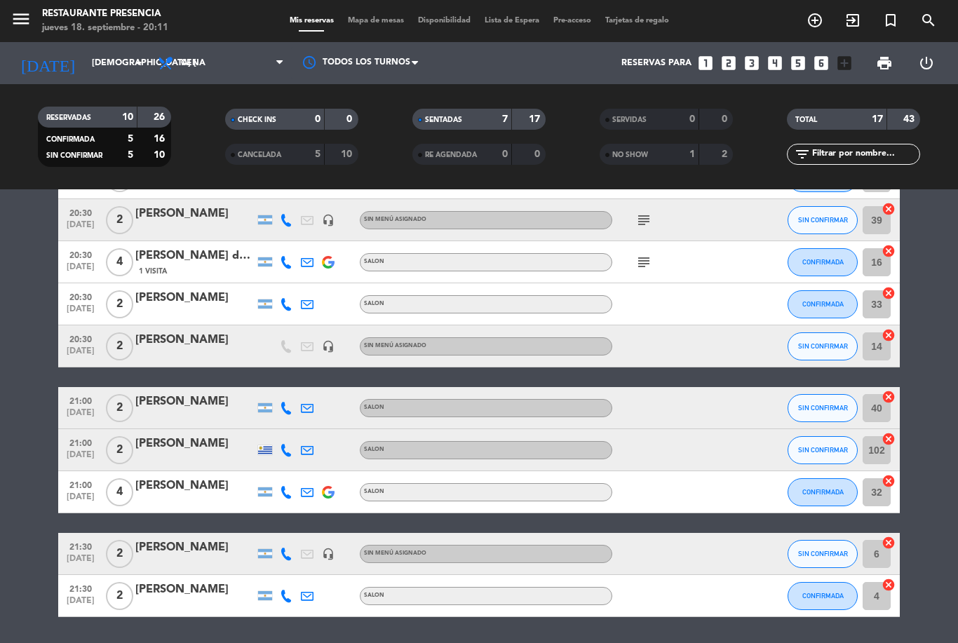
scroll to position [430, 0]
